Goal: Check status

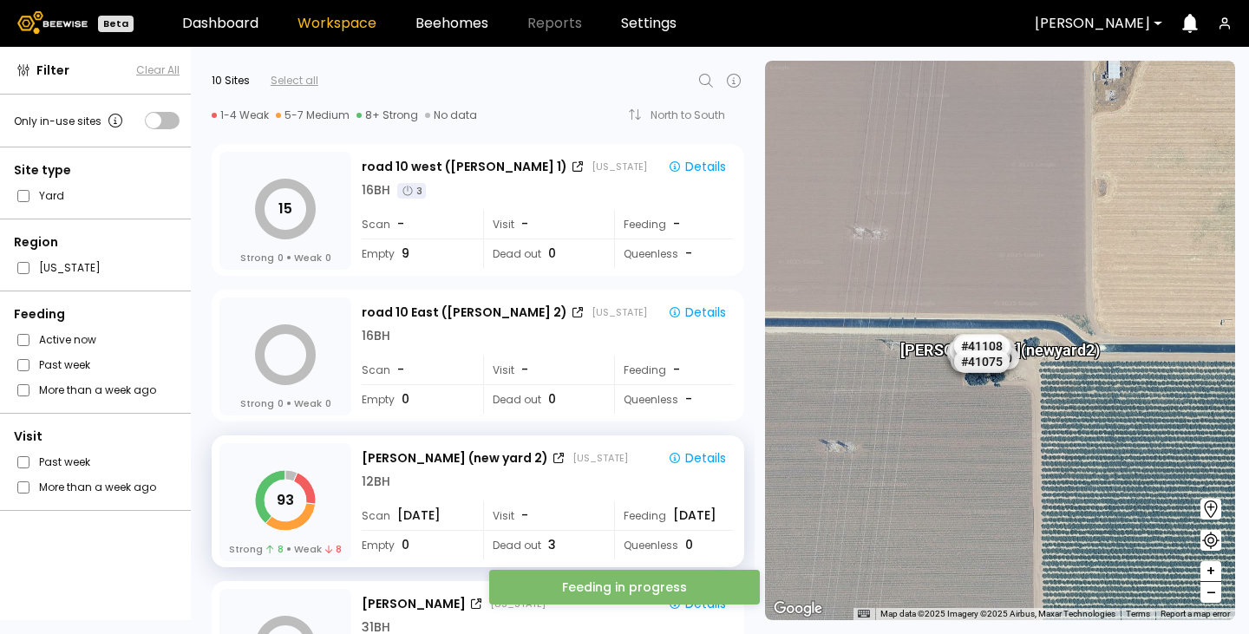
scroll to position [173, 0]
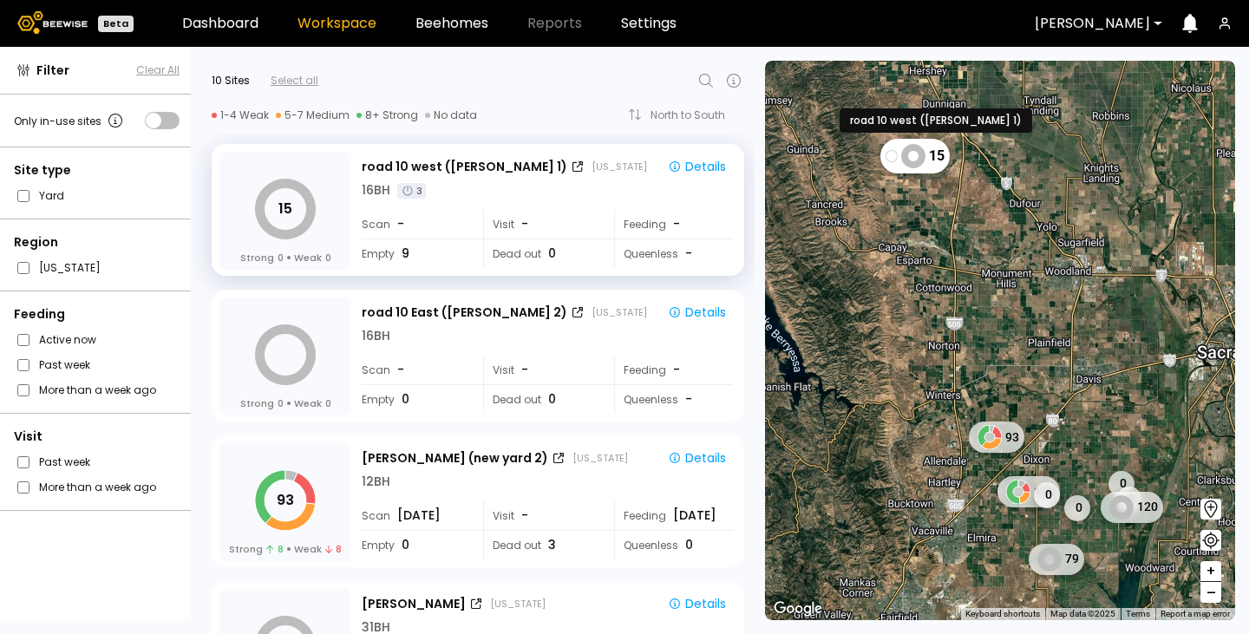
click at [922, 163] on icon at bounding box center [913, 155] width 24 height 24
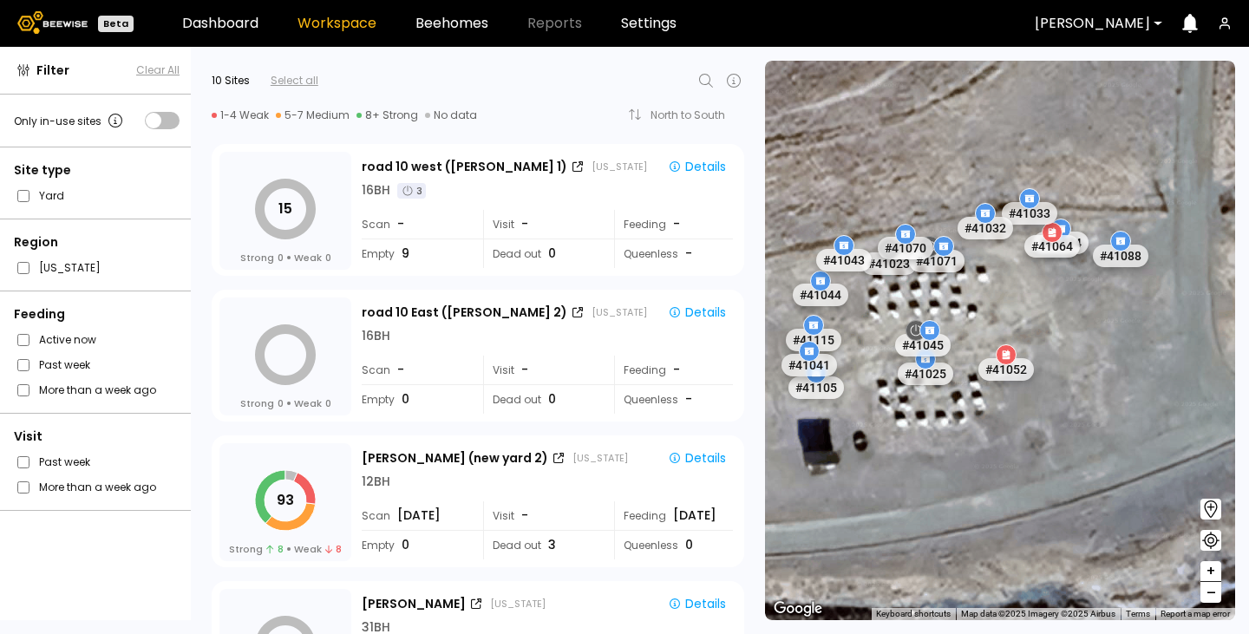
drag, startPoint x: 962, startPoint y: 221, endPoint x: 1190, endPoint y: 315, distance: 246.5
click at [1190, 315] on div "# 41073 # 41104 # 40069 # 40702 # 40736 # 40113 # 40203 # 40190 # 40701 # 41038…" at bounding box center [1000, 340] width 470 height 559
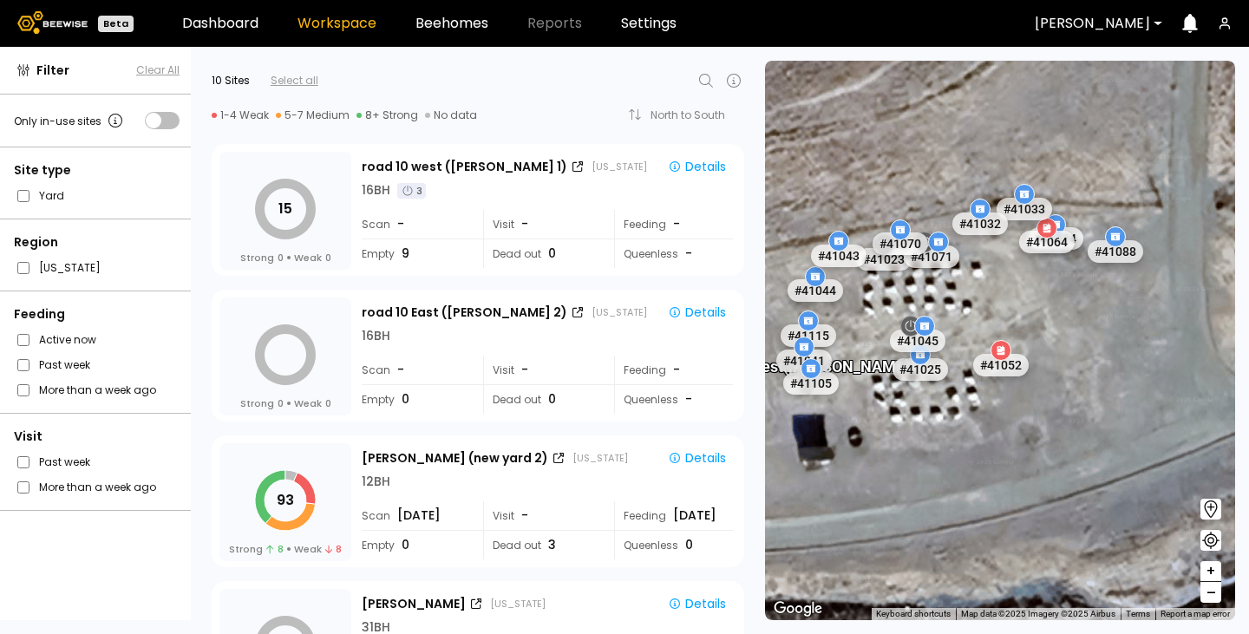
click at [812, 377] on div at bounding box center [810, 368] width 21 height 21
click at [697, 173] on div "Details" at bounding box center [697, 167] width 58 height 16
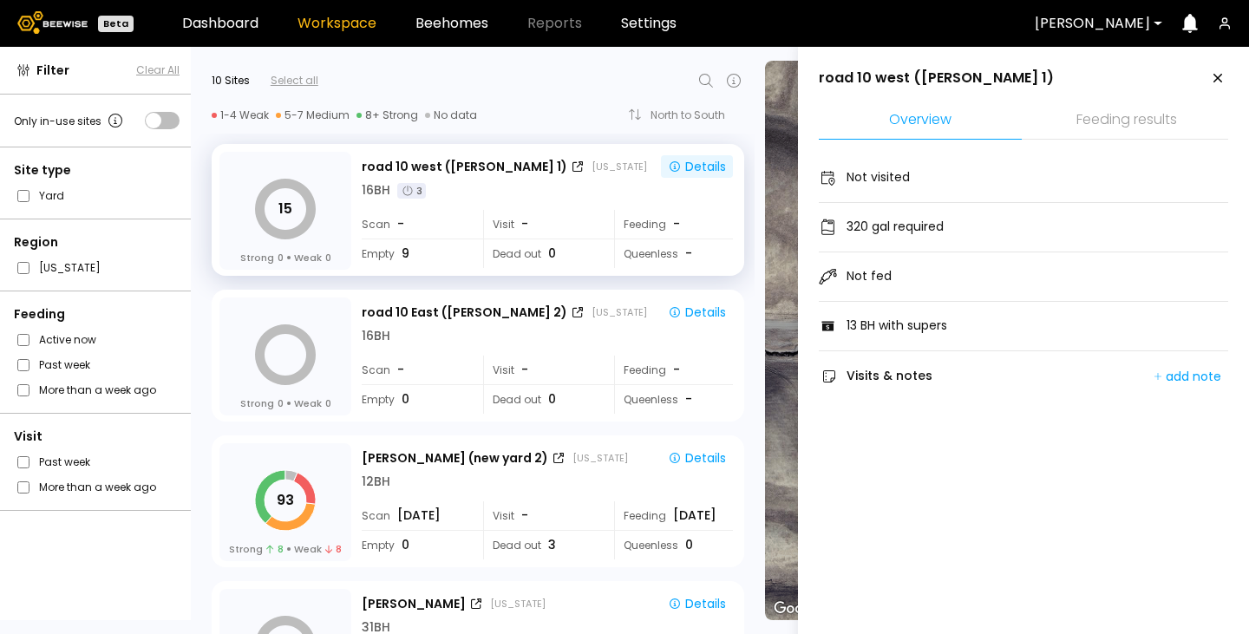
click at [1107, 114] on li "Feeding results" at bounding box center [1126, 120] width 203 height 37
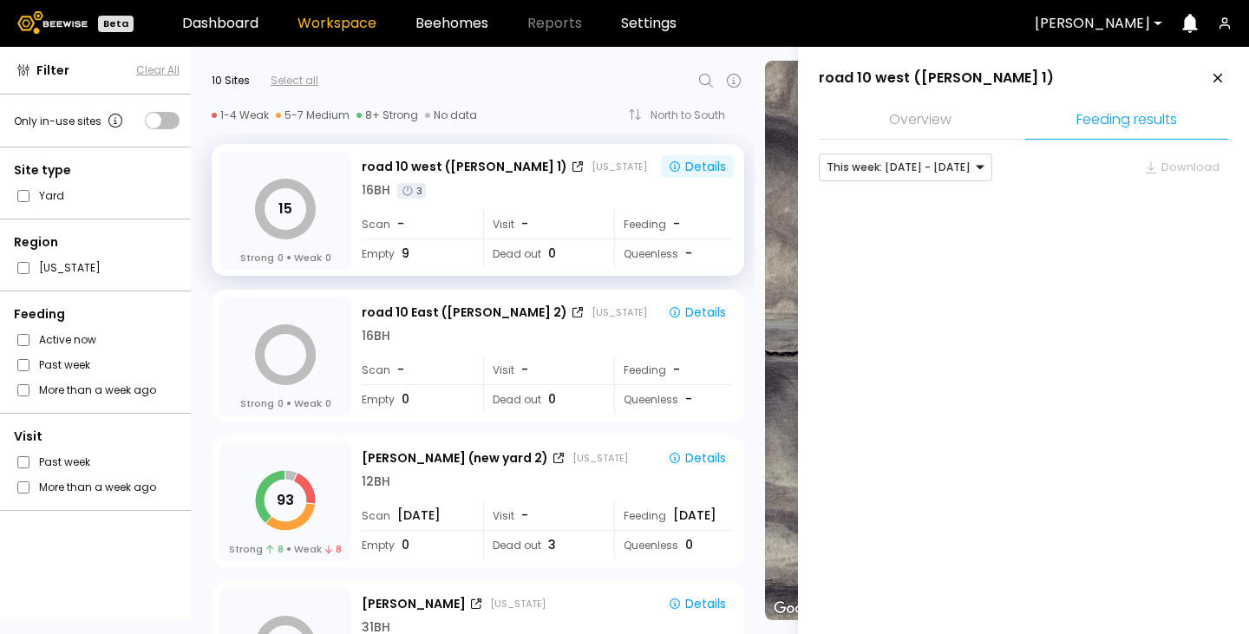
click at [1107, 114] on li "Feeding results" at bounding box center [1126, 120] width 203 height 37
click at [935, 173] on div at bounding box center [898, 168] width 144 height 16
click at [916, 205] on div "Last week: Aug 17 - Aug 23" at bounding box center [905, 204] width 153 height 10
click at [1212, 73] on icon at bounding box center [1217, 78] width 21 height 21
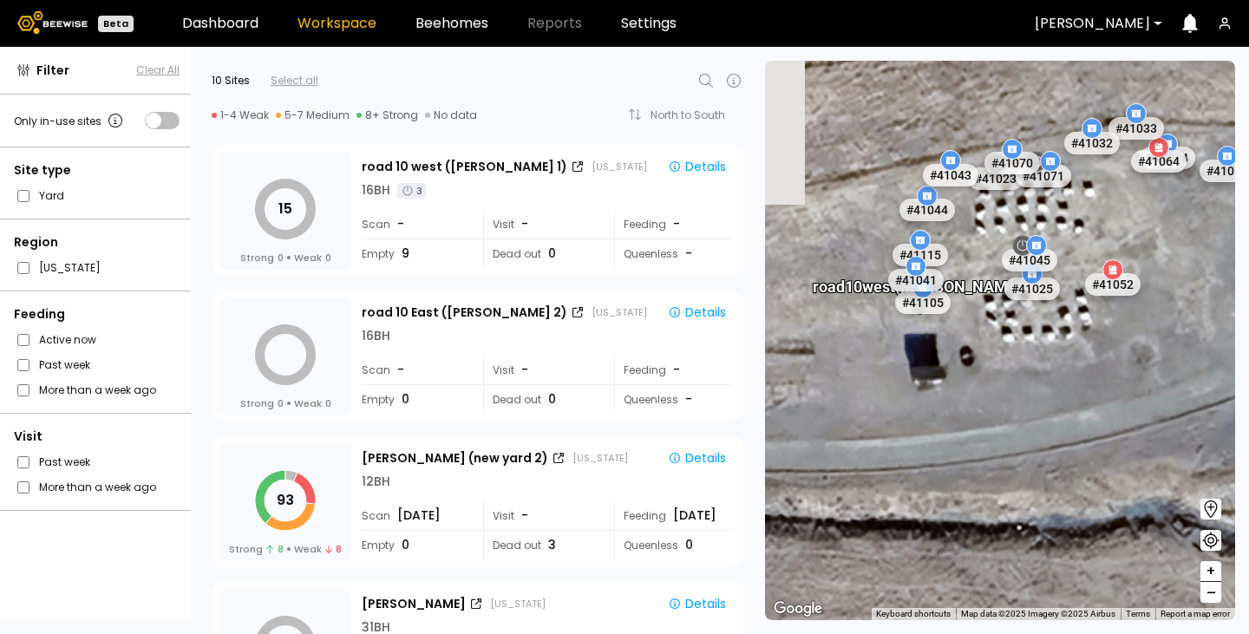
drag, startPoint x: 1120, startPoint y: 261, endPoint x: 873, endPoint y: 531, distance: 365.8
click at [873, 531] on div "# 41073 # 41104 # 40069 # 40702 # 40736 # 40113 # 40203 # 40190 # 40701 # 41038…" at bounding box center [1000, 340] width 470 height 559
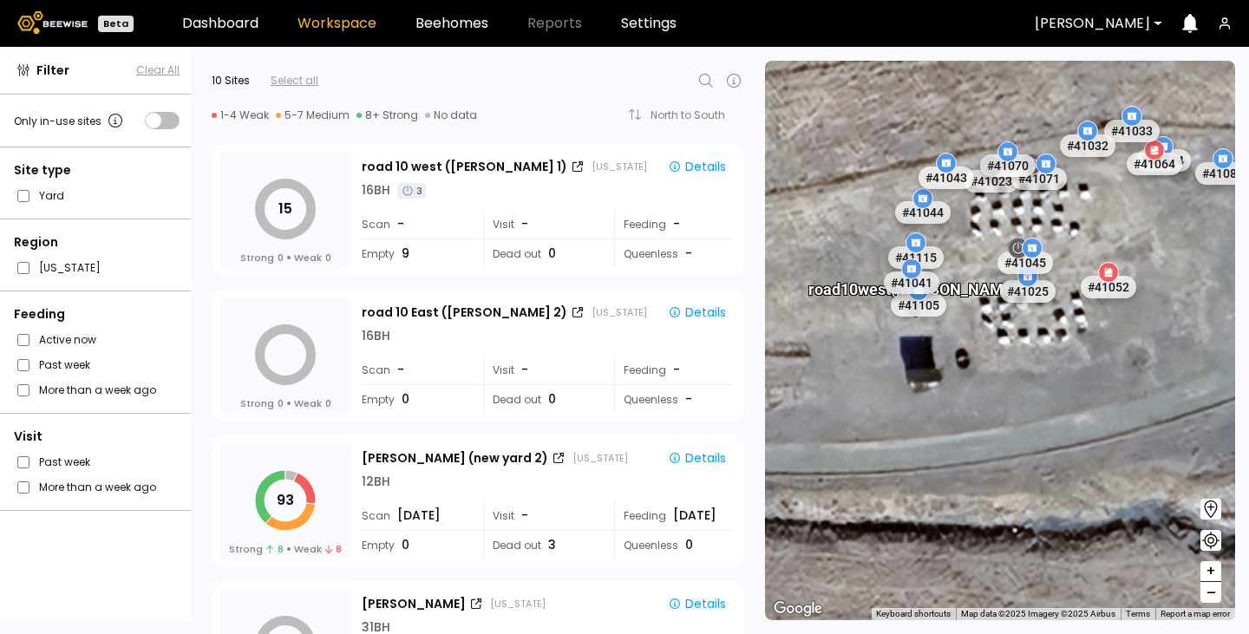
drag, startPoint x: 1075, startPoint y: 486, endPoint x: 950, endPoint y: 508, distance: 126.9
click at [950, 508] on div "# 41073 # 41104 # 40069 # 40702 # 40736 # 40113 # 40203 # 40190 # 40701 # 41038…" at bounding box center [1000, 340] width 470 height 559
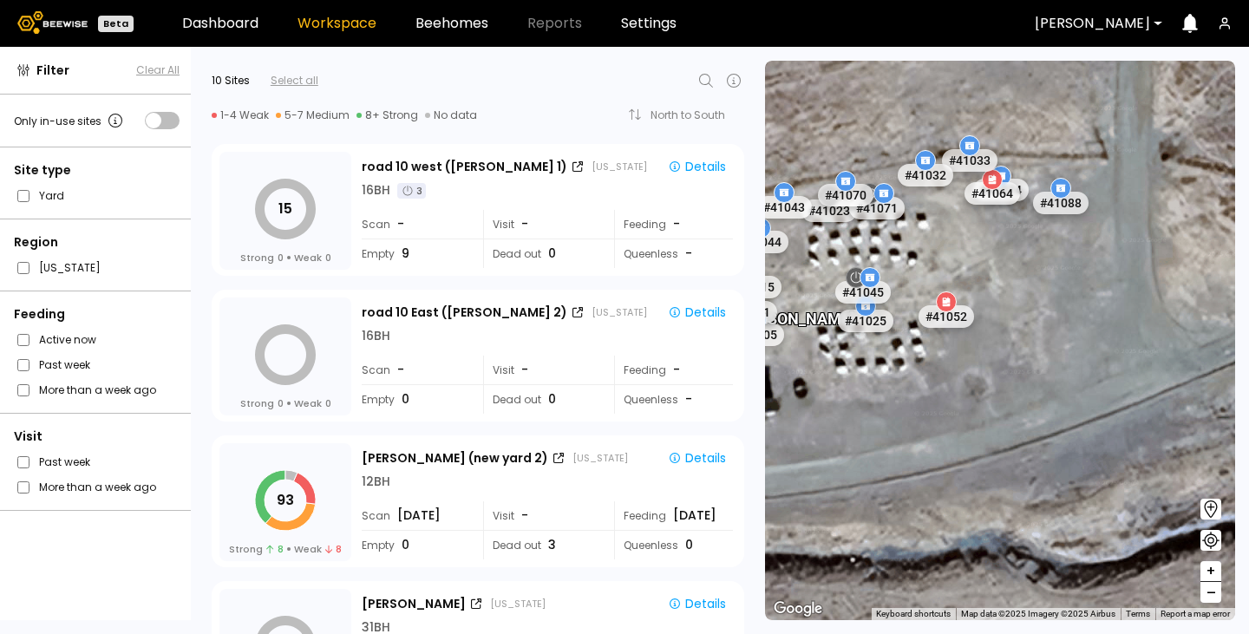
drag, startPoint x: 1068, startPoint y: 409, endPoint x: 945, endPoint y: 437, distance: 126.2
click at [945, 437] on div "# 41073 # 41104 # 40069 # 40702 # 40736 # 40113 # 40203 # 40190 # 40701 # 41038…" at bounding box center [1000, 340] width 470 height 559
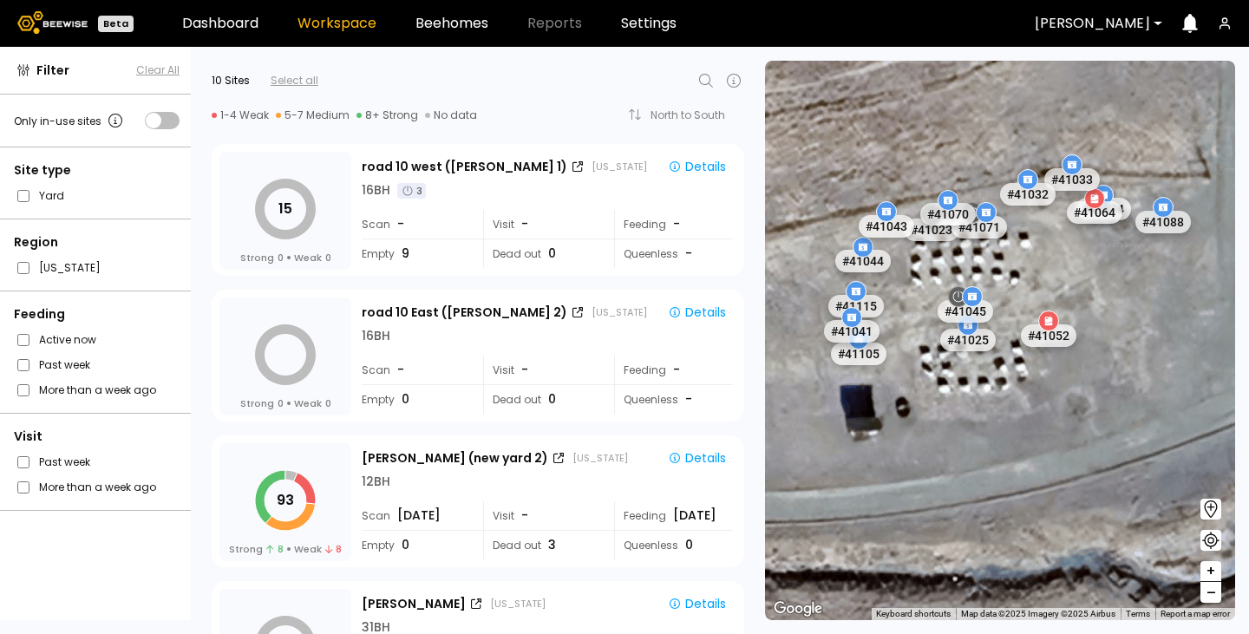
drag, startPoint x: 988, startPoint y: 435, endPoint x: 1144, endPoint y: 453, distance: 157.1
click at [1144, 453] on div "# 41073 # 41104 # 40069 # 40702 # 40736 # 40113 # 40203 # 40190 # 40701 # 41038…" at bounding box center [1000, 340] width 470 height 559
